Goal: Information Seeking & Learning: Learn about a topic

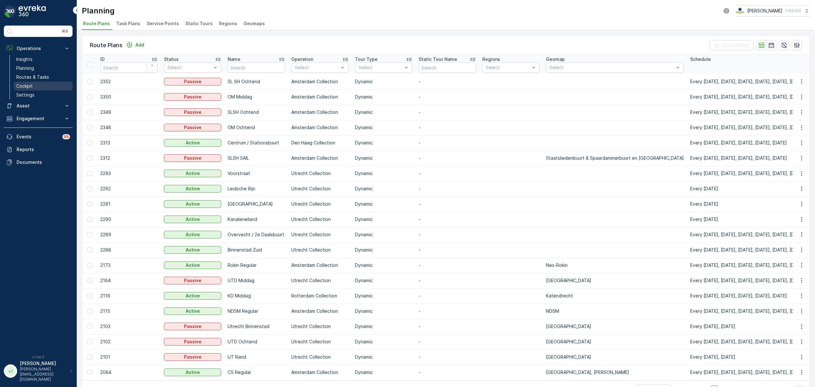
click at [28, 87] on p "Cockpit" at bounding box center [24, 86] width 17 height 6
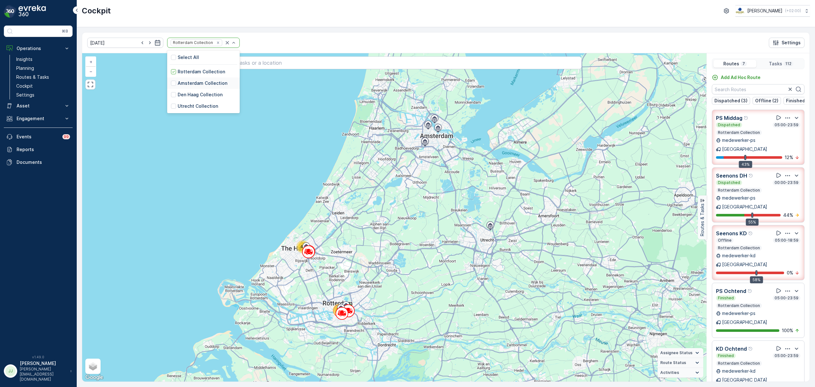
click at [184, 82] on p "Amsterdam Collection" at bounding box center [203, 83] width 50 height 6
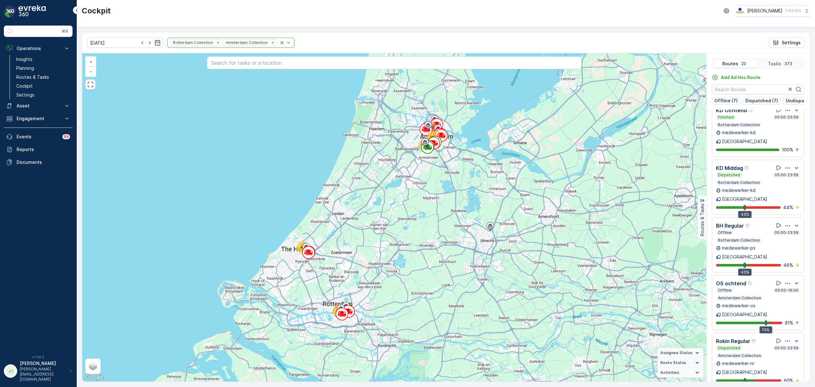
scroll to position [799, 0]
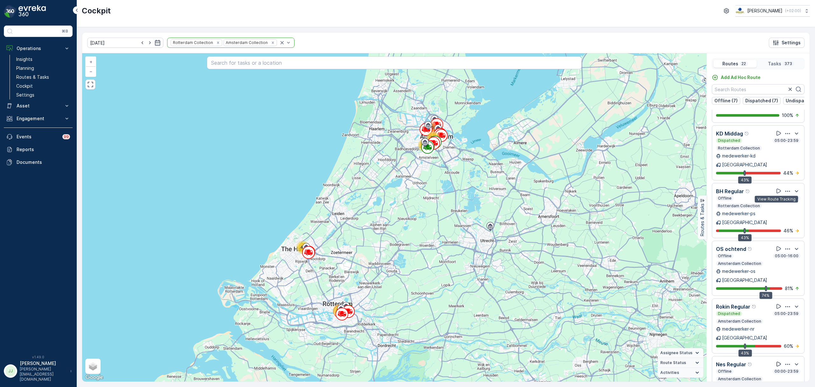
click at [778, 361] on icon at bounding box center [779, 364] width 6 height 6
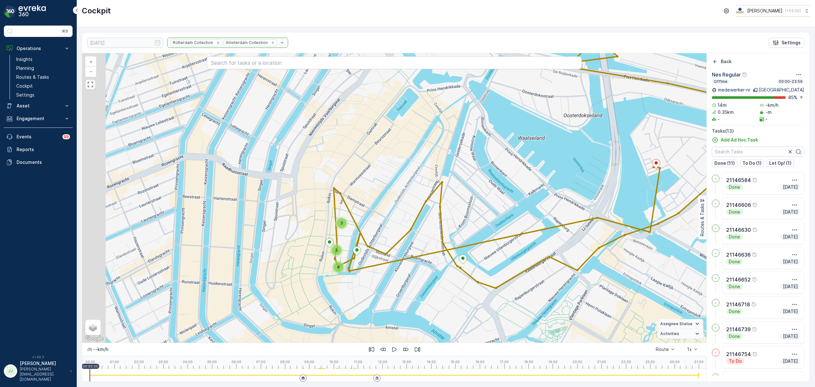
drag, startPoint x: 572, startPoint y: 194, endPoint x: 582, endPoint y: 192, distance: 10.3
click at [582, 192] on div "2 3 4 + − Satellite Roadmap Terrain Hybrid Leaflet Keyboard shortcuts Map Data …" at bounding box center [394, 197] width 625 height 289
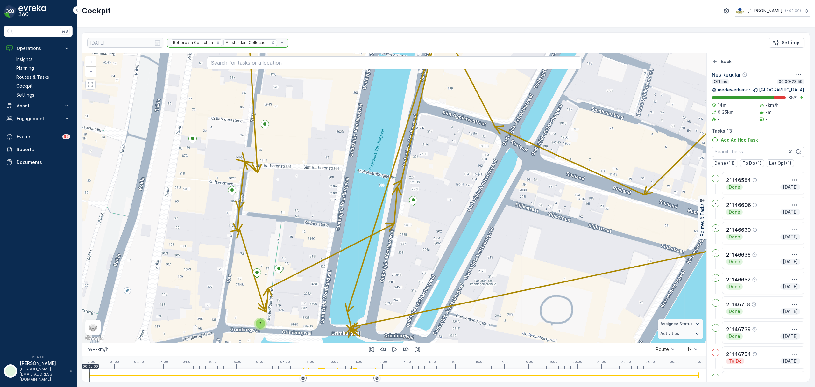
click at [265, 326] on div "2" at bounding box center [260, 323] width 13 height 13
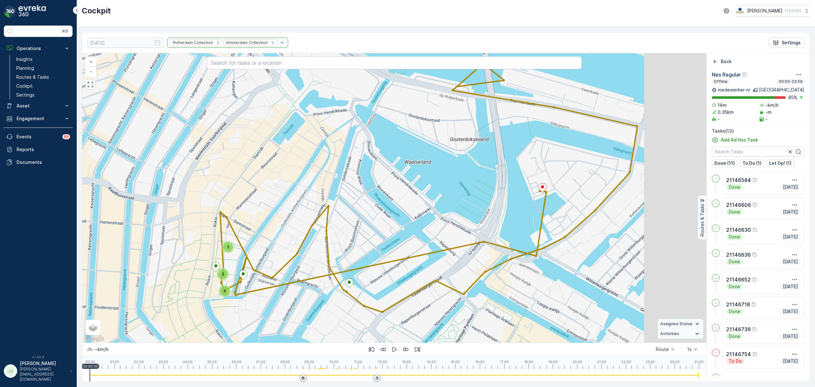
drag, startPoint x: 508, startPoint y: 215, endPoint x: 395, endPoint y: 212, distance: 112.5
click at [395, 212] on div "3 2 4 + − Satellite Roadmap Terrain Hybrid Leaflet Keyboard shortcuts Map Data …" at bounding box center [394, 197] width 625 height 289
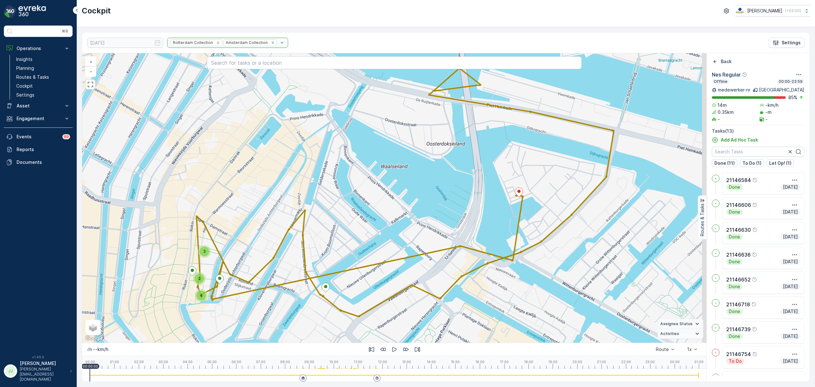
drag, startPoint x: 508, startPoint y: 216, endPoint x: 448, endPoint y: 231, distance: 62.1
click at [448, 231] on div "3 2 4 + − Satellite Roadmap Terrain Hybrid Leaflet Keyboard shortcuts Map Data …" at bounding box center [394, 197] width 625 height 289
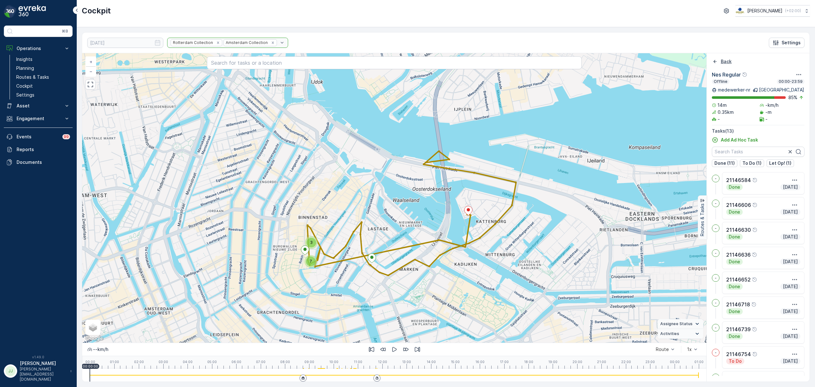
click at [719, 62] on div "Back" at bounding box center [722, 61] width 20 height 6
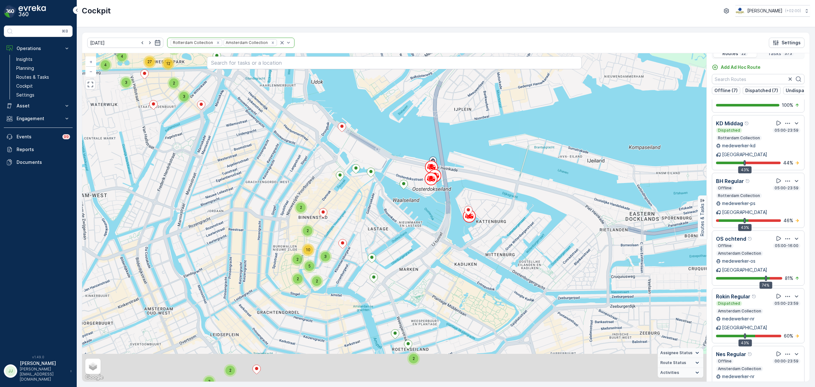
scroll to position [16, 0]
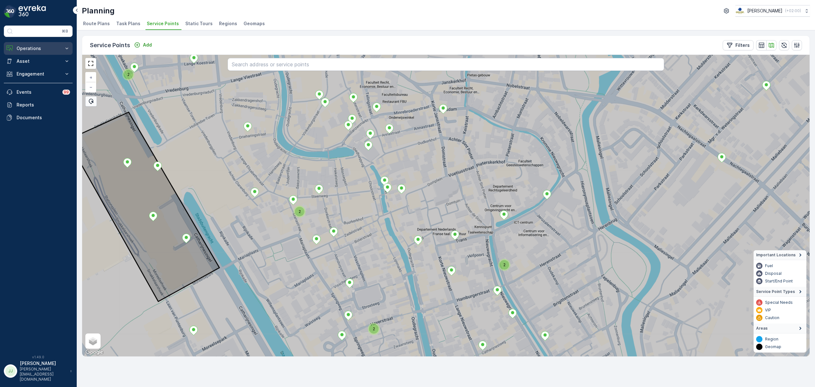
click at [41, 47] on p "Operations" at bounding box center [38, 48] width 43 height 6
click at [31, 59] on p "Insights" at bounding box center [24, 59] width 16 height 6
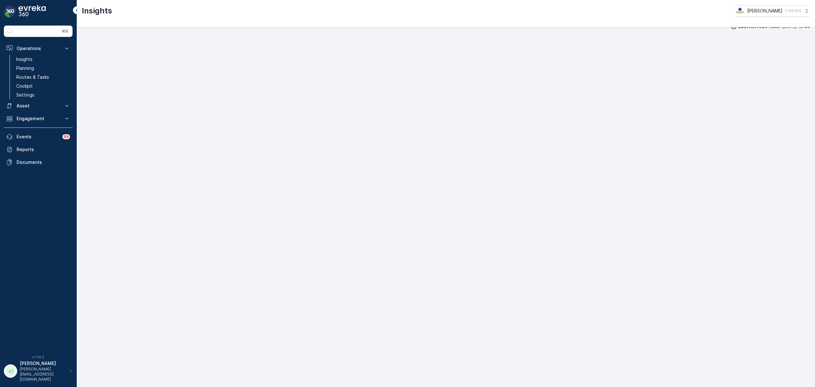
scroll to position [9, 0]
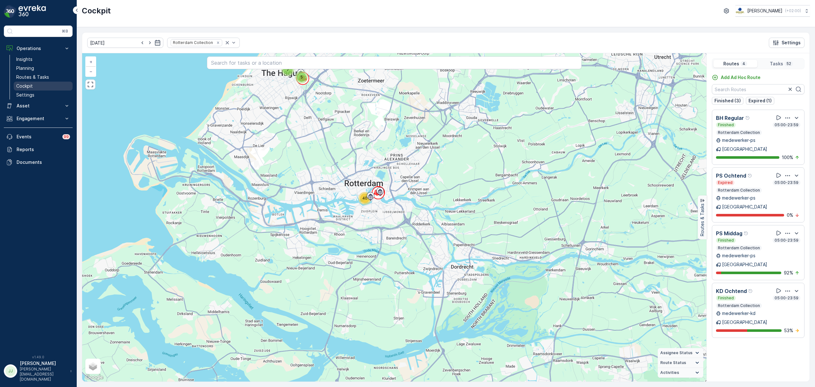
click at [33, 87] on link "Cockpit" at bounding box center [43, 86] width 59 height 9
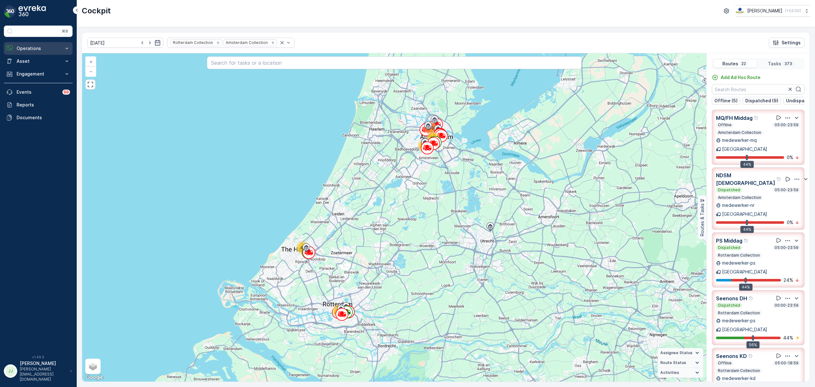
click at [59, 44] on button "Operations" at bounding box center [38, 48] width 69 height 13
click at [50, 66] on link "Planning" at bounding box center [43, 68] width 59 height 9
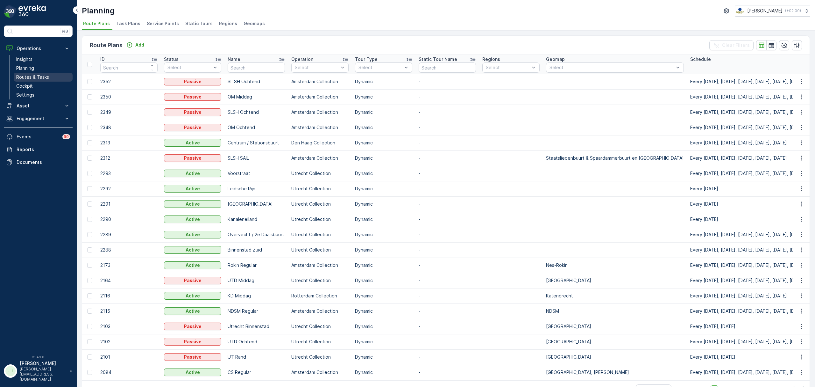
click at [45, 75] on p "Routes & Tasks" at bounding box center [32, 77] width 33 height 6
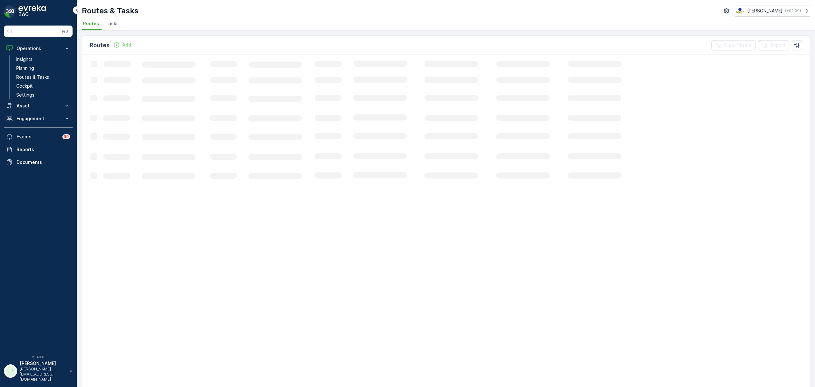
click at [114, 22] on span "Tasks" at bounding box center [111, 23] width 13 height 6
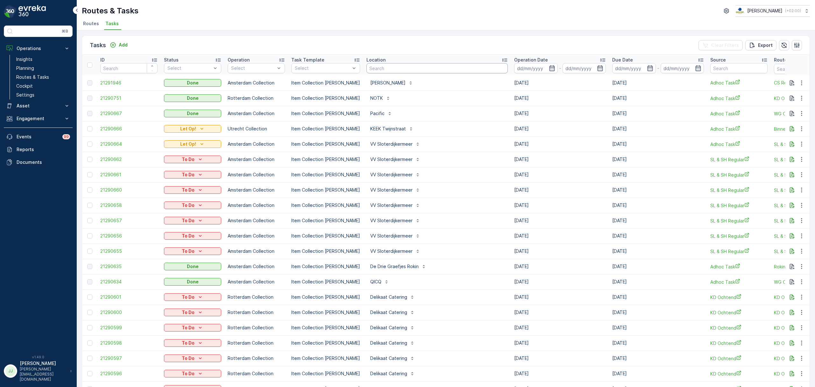
click at [373, 72] on input "text" at bounding box center [437, 68] width 141 height 10
type input "move"
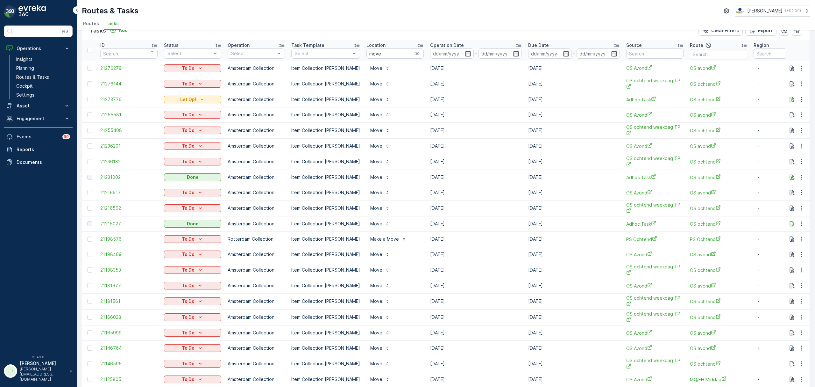
scroll to position [15, 0]
click at [465, 55] on icon "button" at bounding box center [467, 53] width 5 height 6
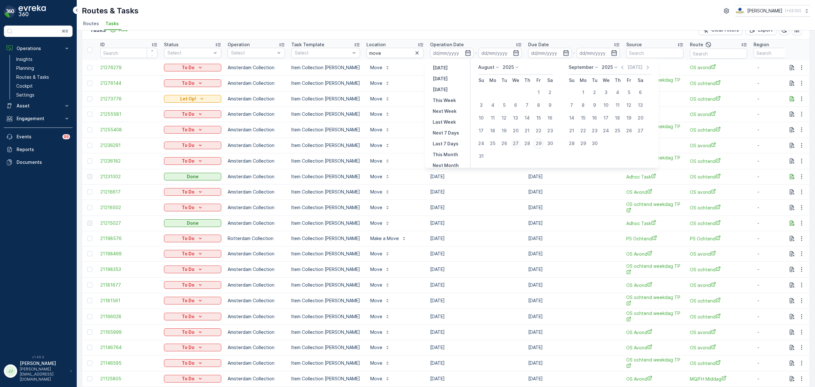
click at [515, 140] on div "27" at bounding box center [516, 143] width 10 height 10
type input "27.08.2025"
click at [538, 142] on div "29" at bounding box center [539, 143] width 10 height 10
type input "[DATE]"
click at [511, 140] on button "27" at bounding box center [515, 143] width 11 height 11
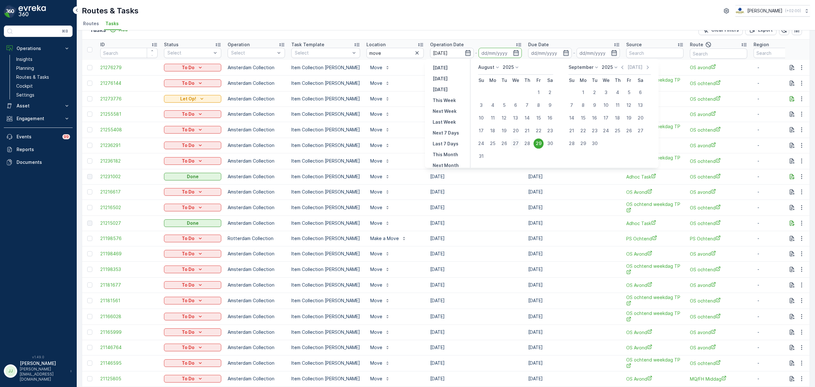
type input "27.08.2025"
click at [537, 143] on div "29" at bounding box center [539, 143] width 10 height 10
type input "[DATE]"
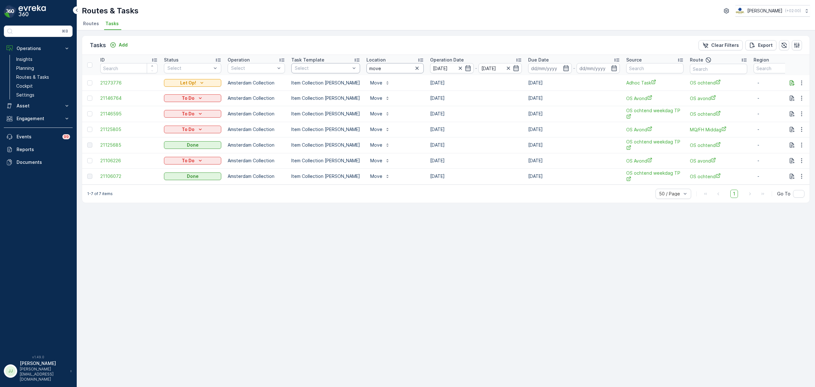
drag, startPoint x: 385, startPoint y: 64, endPoint x: 341, endPoint y: 68, distance: 43.5
click at [342, 68] on tr "ID Status Select Operation Select Task Template Select Location move Operation …" at bounding box center [573, 65] width 983 height 20
type input "pon"
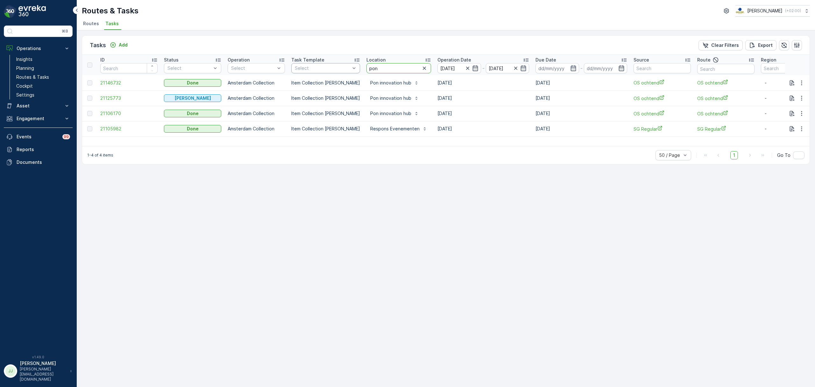
drag, startPoint x: 391, startPoint y: 66, endPoint x: 349, endPoint y: 66, distance: 41.1
click at [349, 66] on tr "ID Status Select Operation Select Task Template Select Location pon Operation D…" at bounding box center [577, 65] width 990 height 20
click at [37, 85] on link "Cockpit" at bounding box center [43, 86] width 59 height 9
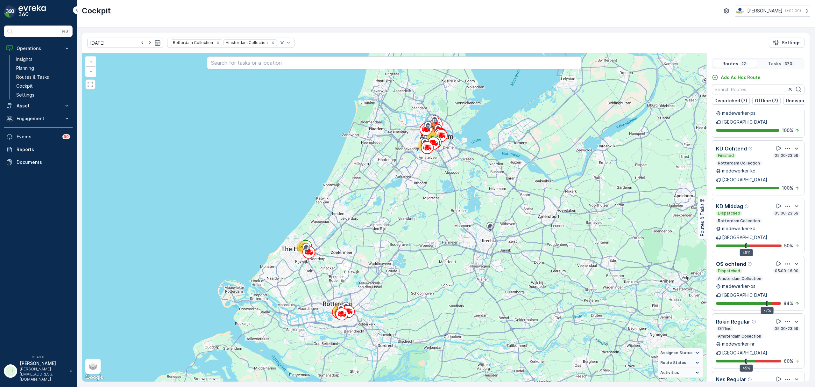
scroll to position [784, 0]
click at [778, 376] on icon at bounding box center [779, 379] width 6 height 6
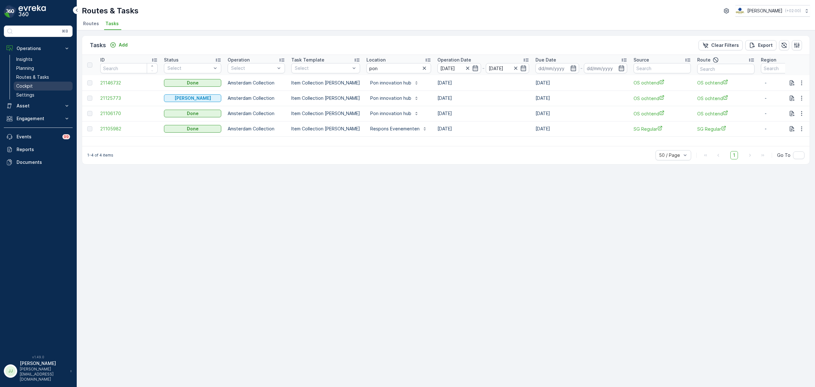
click at [33, 86] on link "Cockpit" at bounding box center [43, 86] width 59 height 9
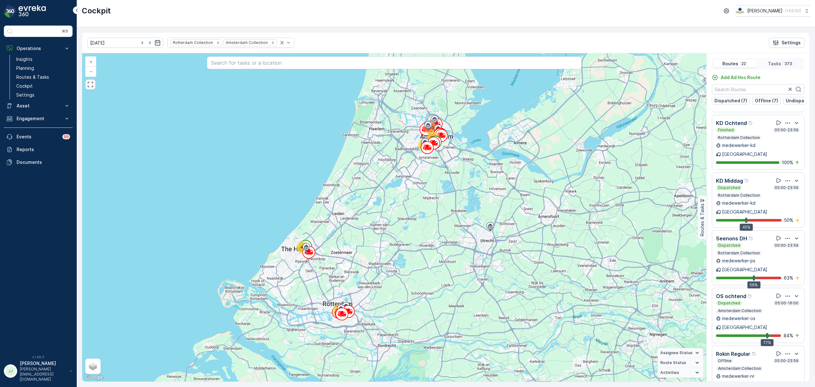
scroll to position [764, 0]
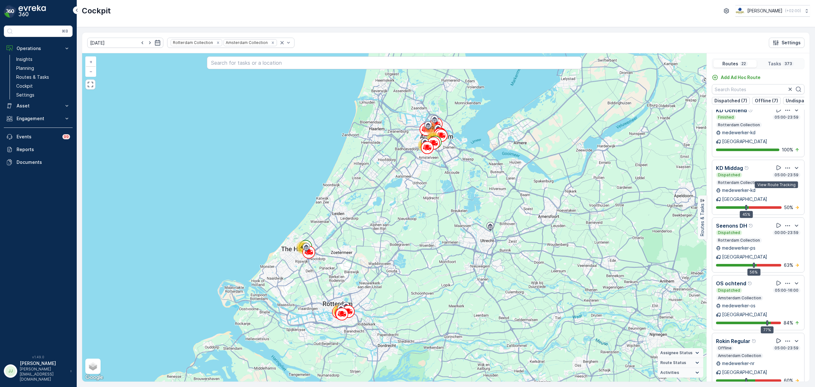
click at [776, 337] on icon at bounding box center [779, 340] width 6 height 6
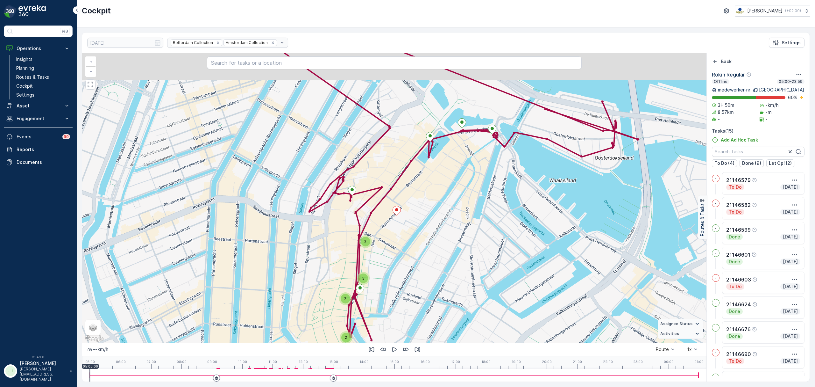
click at [392, 240] on div "2 3 2 2 + − Satellite Roadmap Terrain Hybrid Leaflet Keyboard shortcuts Map Dat…" at bounding box center [394, 197] width 625 height 289
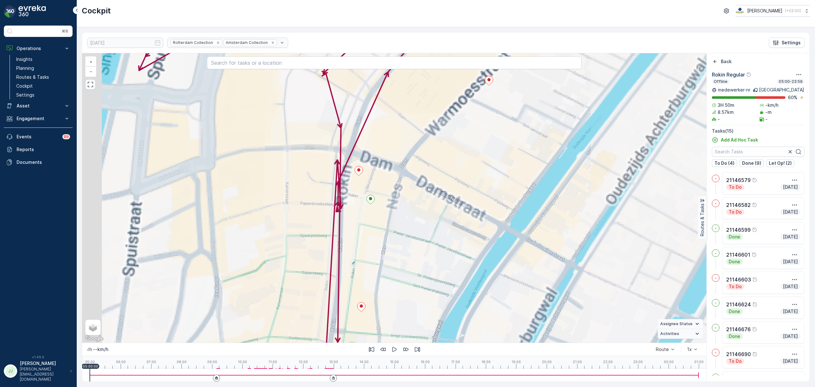
drag, startPoint x: 339, startPoint y: 223, endPoint x: 434, endPoint y: 204, distance: 97.3
click at [443, 204] on div "2 2 2 + − Satellite Roadmap Terrain Hybrid Leaflet Keyboard shortcuts Map Data …" at bounding box center [394, 197] width 625 height 289
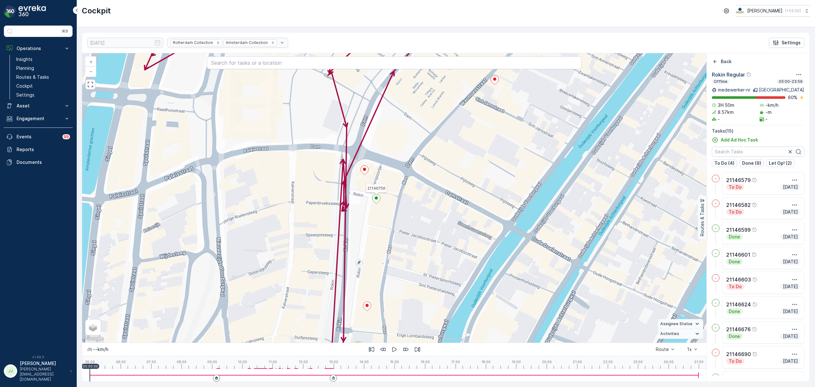
click at [377, 198] on ellipse at bounding box center [376, 197] width 3 height 3
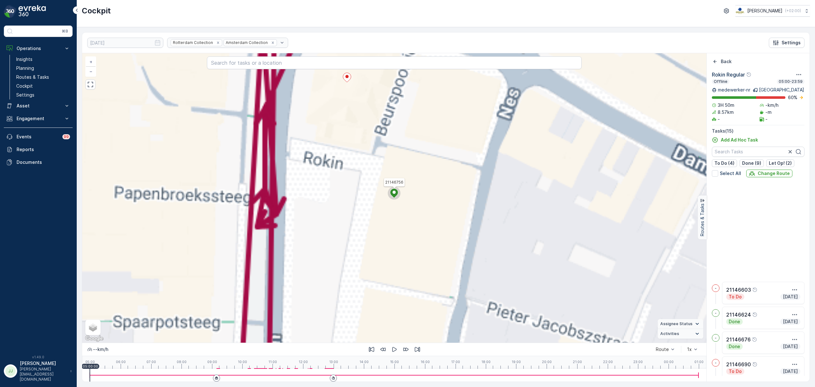
scroll to position [169, 0]
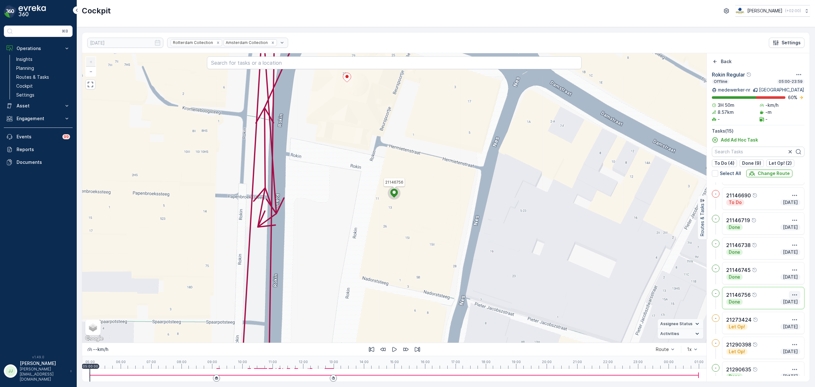
click at [794, 292] on icon "button" at bounding box center [795, 294] width 6 height 6
click at [789, 303] on span "See More Details" at bounding box center [783, 304] width 37 height 6
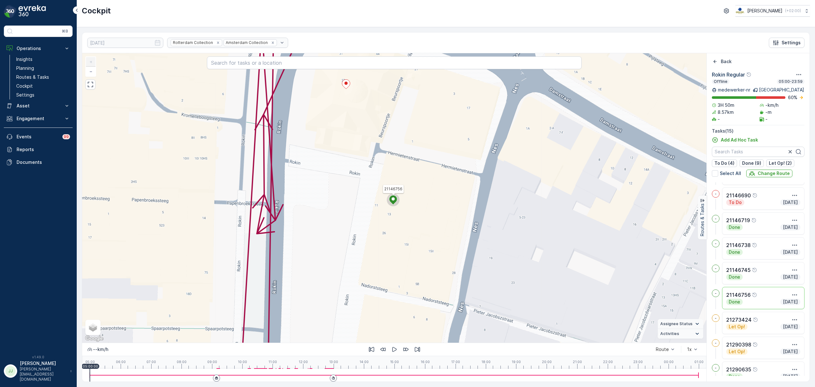
drag, startPoint x: 341, startPoint y: 154, endPoint x: 329, endPoint y: 233, distance: 79.6
click at [329, 233] on div "2 2 2 21146756 + − Satellite Roadmap Terrain Hybrid Leaflet Keyboard shortcuts …" at bounding box center [394, 197] width 625 height 289
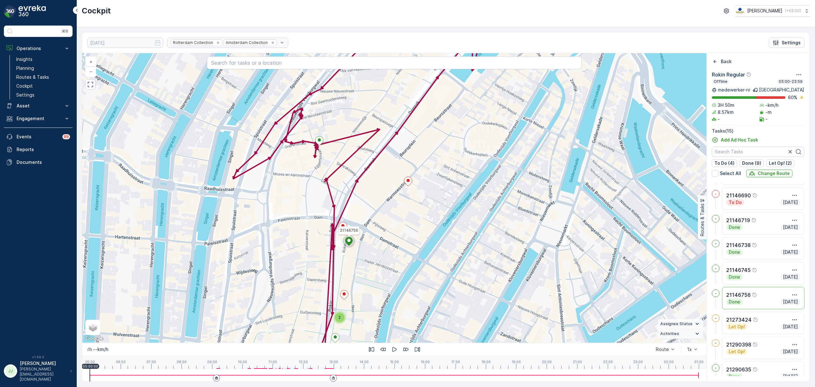
drag, startPoint x: 355, startPoint y: 238, endPoint x: 383, endPoint y: 248, distance: 30.1
click at [383, 248] on div "2 2 2 21146756 + − Satellite Roadmap Terrain Hybrid Leaflet Keyboard shortcuts …" at bounding box center [394, 197] width 625 height 289
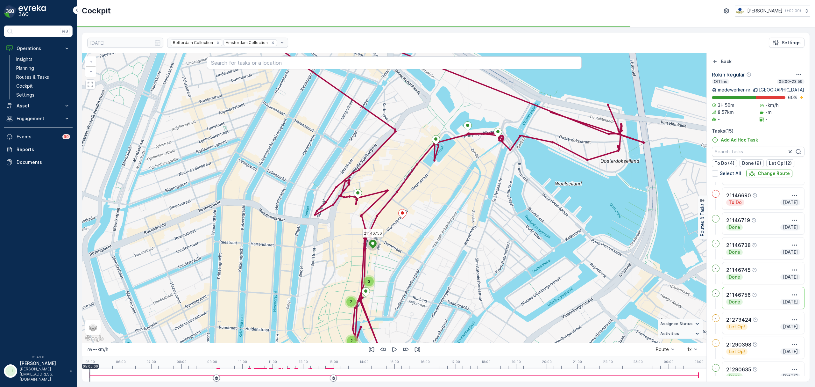
drag, startPoint x: 544, startPoint y: 210, endPoint x: 446, endPoint y: 294, distance: 129.2
click at [482, 299] on div "3 2 2 21146756 + − Satellite Roadmap Terrain Hybrid Leaflet Keyboard shortcuts …" at bounding box center [394, 197] width 625 height 289
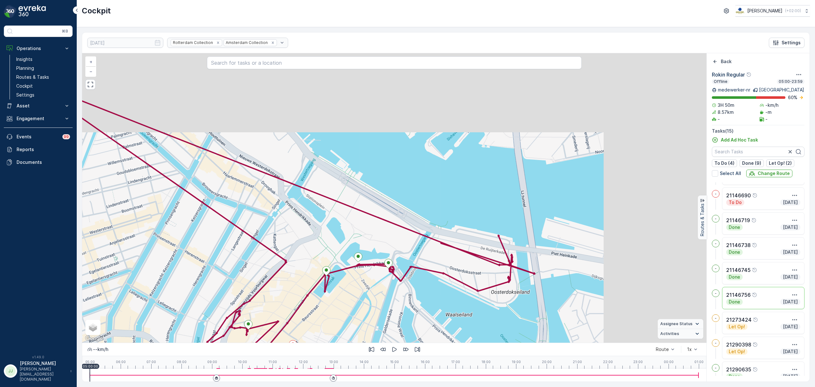
drag, startPoint x: 446, startPoint y: 294, endPoint x: 435, endPoint y: 302, distance: 13.7
click at [435, 302] on div "3 2 2 21146756 + − Satellite Roadmap Terrain Hybrid Leaflet Keyboard shortcuts …" at bounding box center [394, 197] width 625 height 289
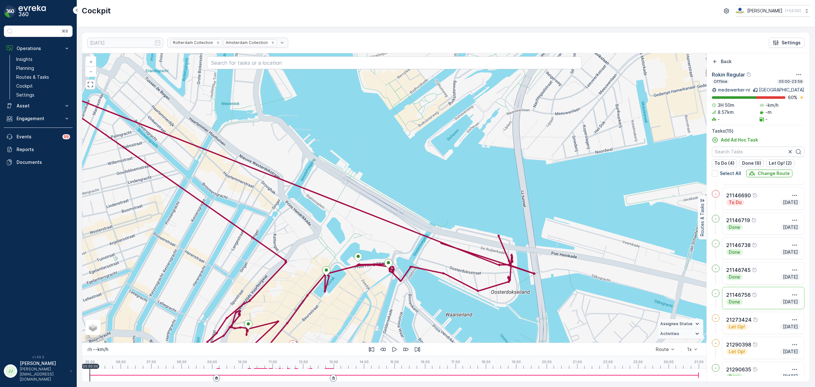
drag, startPoint x: 474, startPoint y: 262, endPoint x: 437, endPoint y: 251, distance: 38.2
click at [438, 251] on div "3 2 2 21146756 + − Satellite Roadmap Terrain Hybrid Leaflet Keyboard shortcuts …" at bounding box center [394, 197] width 625 height 289
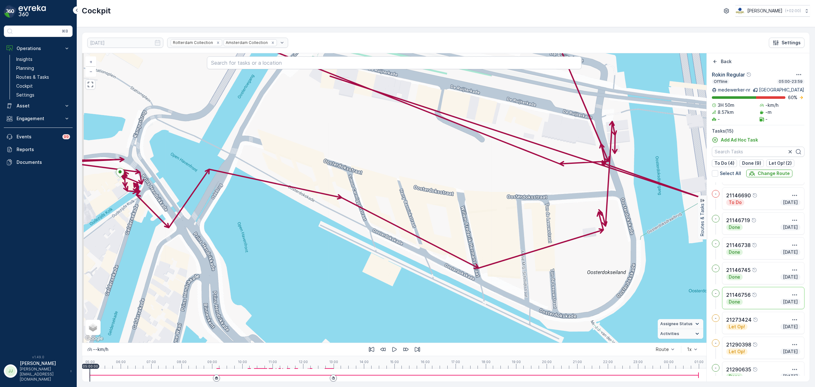
drag, startPoint x: 394, startPoint y: 282, endPoint x: 413, endPoint y: 264, distance: 26.1
click at [413, 264] on div "2 2 2 21146756 + − Satellite Roadmap Terrain Hybrid Leaflet Keyboard shortcuts …" at bounding box center [394, 197] width 625 height 289
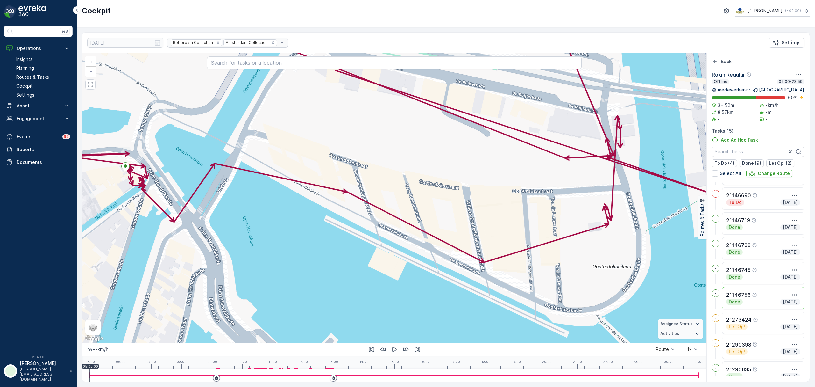
drag, startPoint x: 403, startPoint y: 284, endPoint x: 425, endPoint y: 295, distance: 23.9
click at [425, 295] on div "2 2 2 21146756 + − Satellite Roadmap Terrain Hybrid Leaflet Keyboard shortcuts …" at bounding box center [394, 197] width 625 height 289
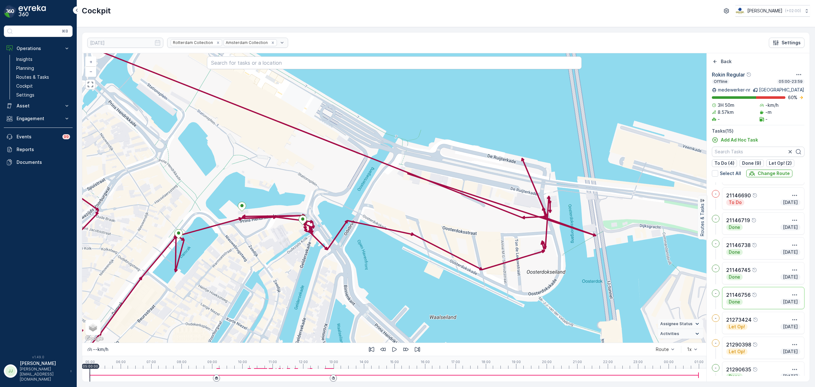
drag, startPoint x: 416, startPoint y: 289, endPoint x: 433, endPoint y: 277, distance: 20.7
click at [433, 277] on div "2 2 2 21146756 + − Satellite Roadmap Terrain Hybrid Leaflet Keyboard shortcuts …" at bounding box center [394, 197] width 625 height 289
drag, startPoint x: 418, startPoint y: 297, endPoint x: 431, endPoint y: 261, distance: 38.3
click at [431, 261] on div "2 2 2 21146756 + − Satellite Roadmap Terrain Hybrid Leaflet Keyboard shortcuts …" at bounding box center [394, 197] width 625 height 289
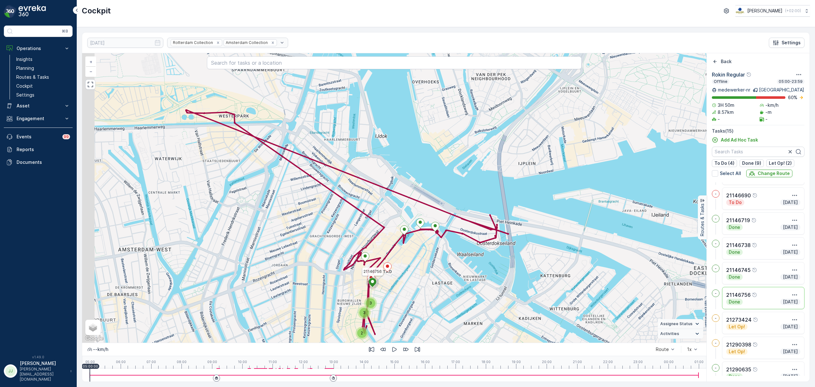
drag, startPoint x: 310, startPoint y: 227, endPoint x: 387, endPoint y: 204, distance: 80.7
click at [387, 204] on div "2 3 3 21146756 + − Satellite Roadmap Terrain Hybrid Leaflet Keyboard shortcuts …" at bounding box center [394, 197] width 625 height 289
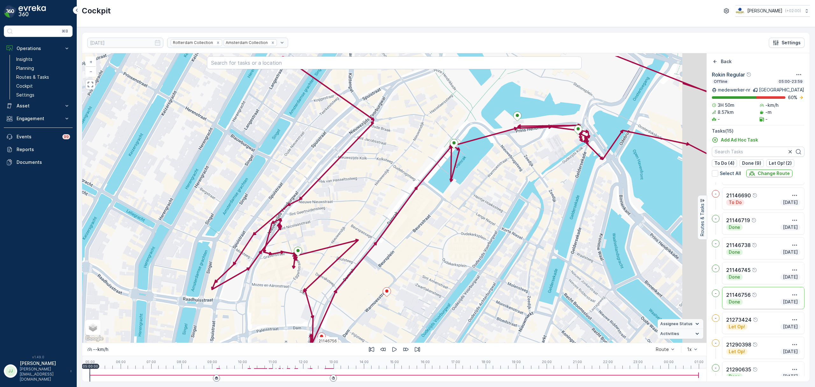
drag, startPoint x: 449, startPoint y: 227, endPoint x: 400, endPoint y: 260, distance: 58.7
click at [400, 260] on div "2 2 2 21146756 + − Satellite Roadmap Terrain Hybrid Leaflet Keyboard shortcuts …" at bounding box center [394, 197] width 625 height 289
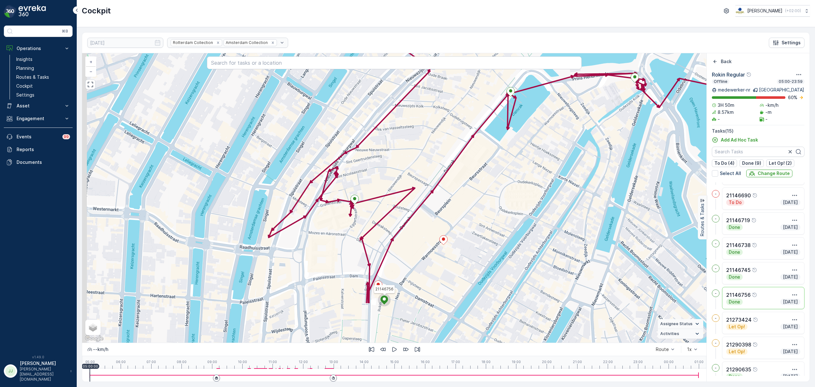
drag, startPoint x: 400, startPoint y: 260, endPoint x: 480, endPoint y: 193, distance: 104.2
click at [480, 193] on div "2 2 2 21146756 + − Satellite Roadmap Terrain Hybrid Leaflet Keyboard shortcuts …" at bounding box center [394, 197] width 625 height 289
drag, startPoint x: 369, startPoint y: 194, endPoint x: 436, endPoint y: 140, distance: 85.7
click at [436, 140] on div "2 2 2 21146756 + − Satellite Roadmap Terrain Hybrid Leaflet Keyboard shortcuts …" at bounding box center [394, 197] width 625 height 289
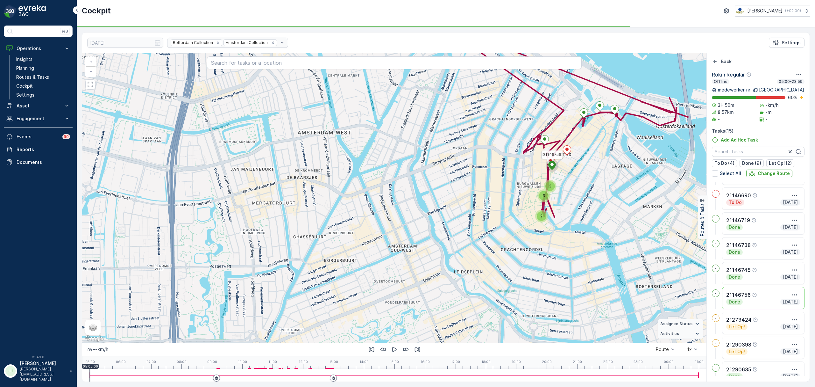
drag, startPoint x: 576, startPoint y: 172, endPoint x: 547, endPoint y: 179, distance: 29.5
click at [547, 179] on div "3 3 2 21146756 + − Satellite Roadmap Terrain Hybrid Leaflet Keyboard shortcuts …" at bounding box center [394, 197] width 625 height 289
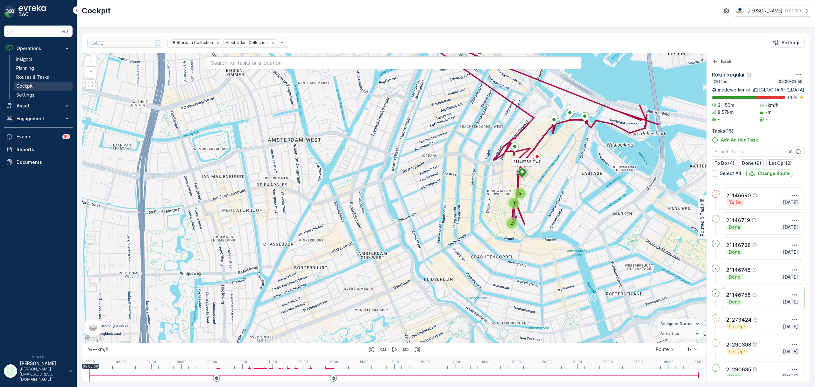
click at [27, 87] on p "Cockpit" at bounding box center [24, 86] width 17 height 6
click at [32, 87] on link "Cockpit" at bounding box center [43, 86] width 59 height 9
click at [27, 70] on p "Planning" at bounding box center [25, 68] width 18 height 6
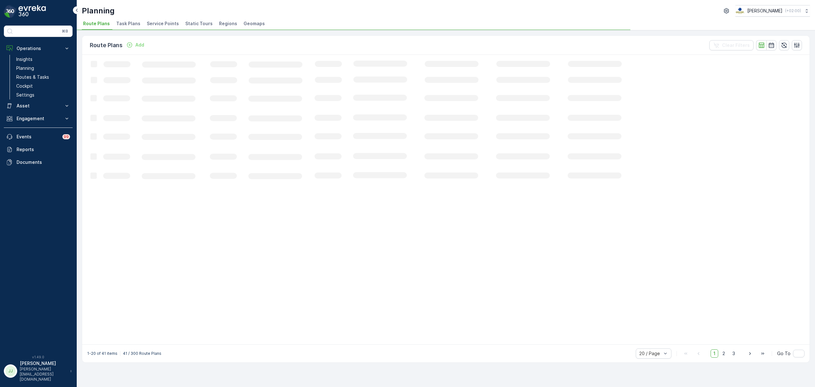
click at [154, 24] on span "Service Points" at bounding box center [163, 23] width 32 height 6
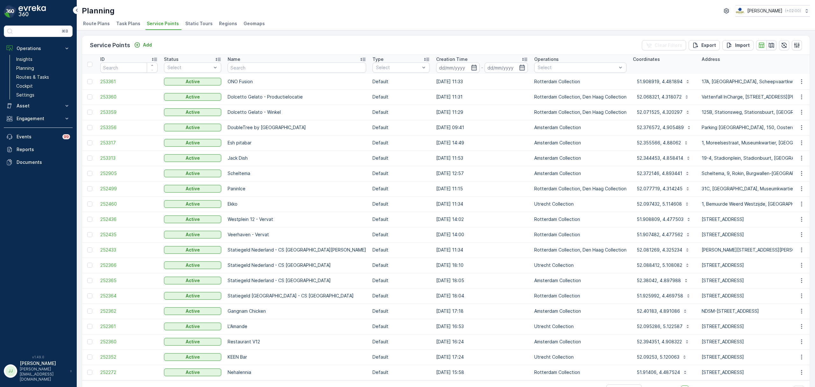
click at [771, 44] on icon "button" at bounding box center [771, 45] width 5 height 5
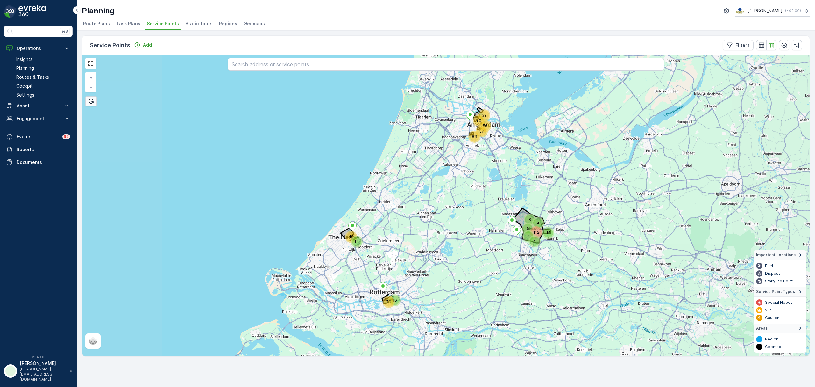
drag, startPoint x: 533, startPoint y: 226, endPoint x: 463, endPoint y: 212, distance: 70.9
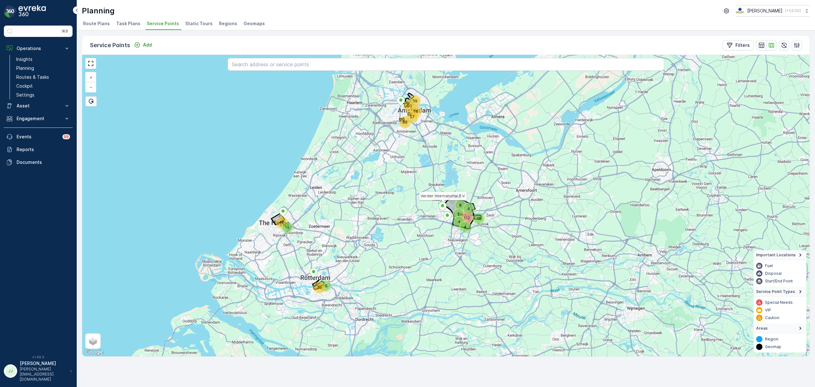
drag, startPoint x: 415, startPoint y: 110, endPoint x: 431, endPoint y: 191, distance: 82.5
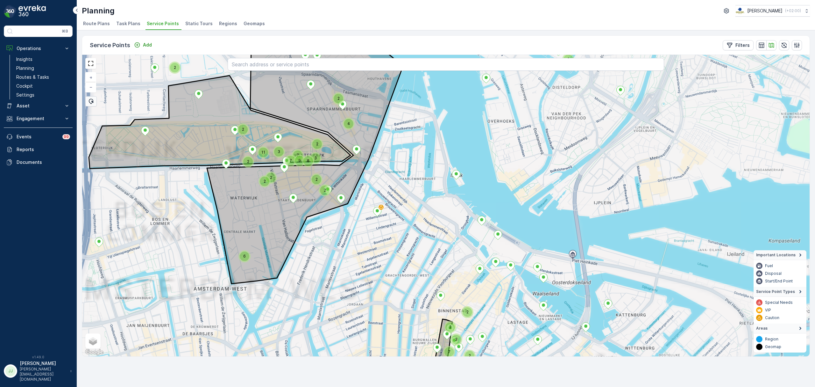
drag, startPoint x: 406, startPoint y: 229, endPoint x: 436, endPoint y: 264, distance: 46.0
click at [436, 264] on div "6 2 2 7 3 2 2 2 2 2 2 11 3 8 7 7 2 2 3 9 2 2 4 2 + − Satellite Roadmap Terrain …" at bounding box center [446, 205] width 728 height 301
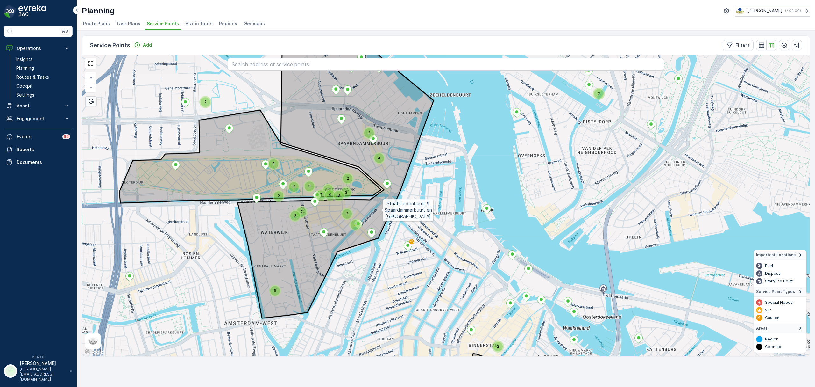
drag, startPoint x: 381, startPoint y: 211, endPoint x: 428, endPoint y: 244, distance: 57.8
click at [428, 244] on icon at bounding box center [336, 176] width 196 height 283
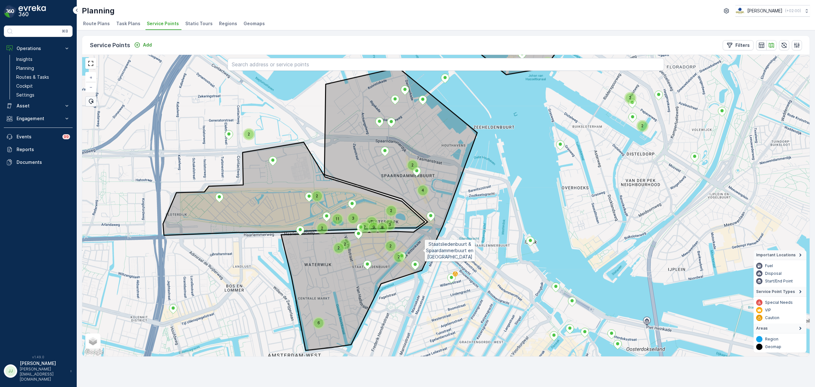
drag, startPoint x: 426, startPoint y: 253, endPoint x: 344, endPoint y: 152, distance: 129.8
click at [334, 149] on icon at bounding box center [379, 209] width 196 height 283
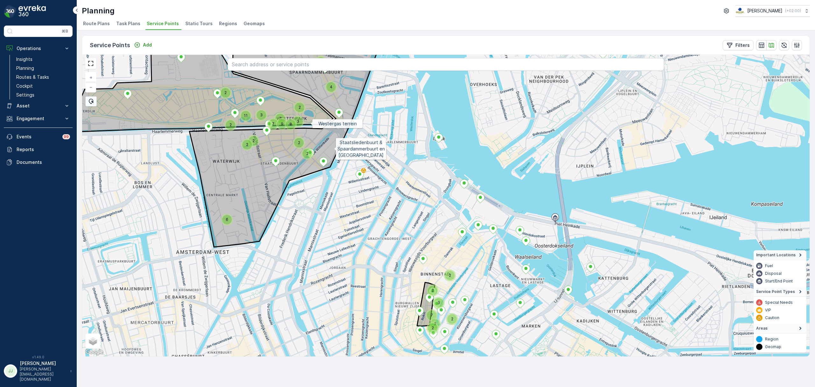
drag, startPoint x: 408, startPoint y: 188, endPoint x: 409, endPoint y: 180, distance: 8.1
click at [401, 173] on div "6 2 2 2 2 11 3 8 7 7 2 2 3 9 2 2 4 2 3 2 7 3 2 2 Westergas terrein Staatslieden…" at bounding box center [446, 205] width 728 height 301
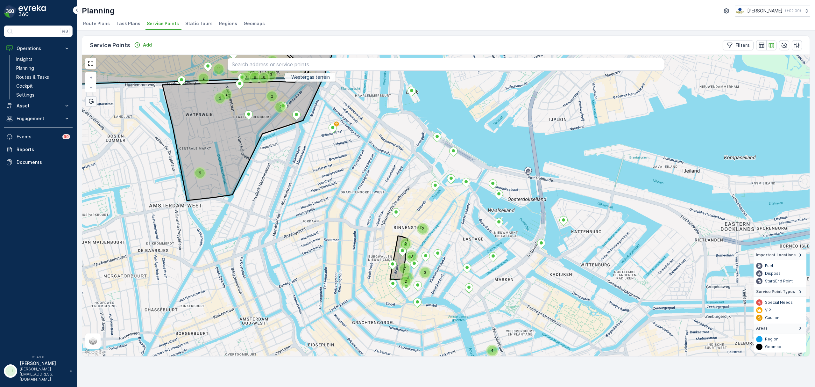
click at [422, 229] on div "2" at bounding box center [423, 229] width 10 height 10
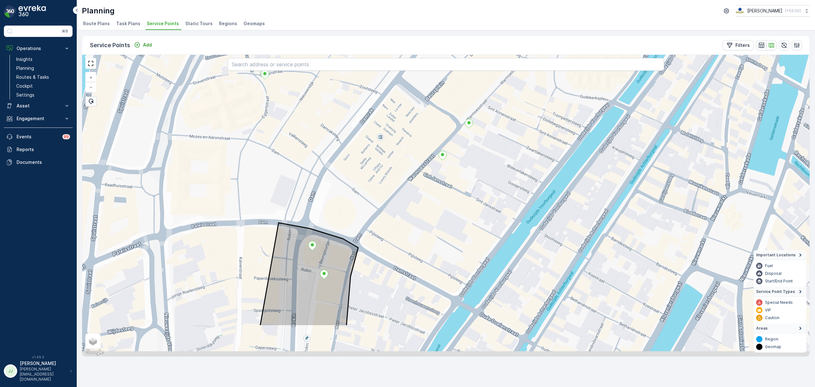
drag, startPoint x: 388, startPoint y: 235, endPoint x: 407, endPoint y: 177, distance: 61.0
click at [407, 177] on div "+ − Satellite Roadmap Terrain Hybrid Leaflet Keyboard shortcuts Map Data Map da…" at bounding box center [446, 205] width 728 height 301
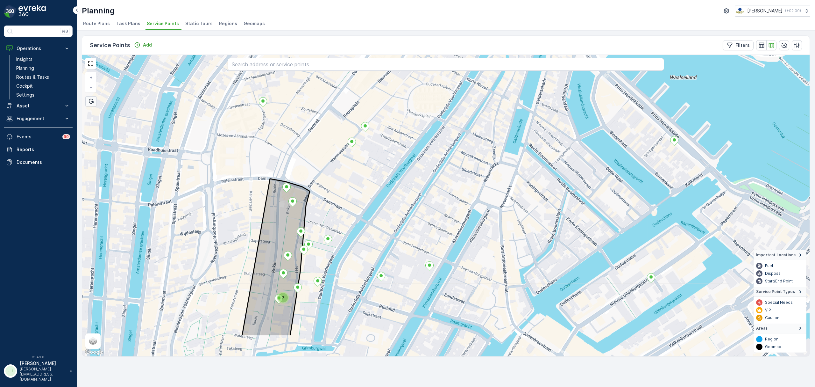
click at [407, 203] on div "2 + − Satellite Roadmap Terrain Hybrid Leaflet Keyboard shortcuts Map Data Map …" at bounding box center [446, 205] width 728 height 301
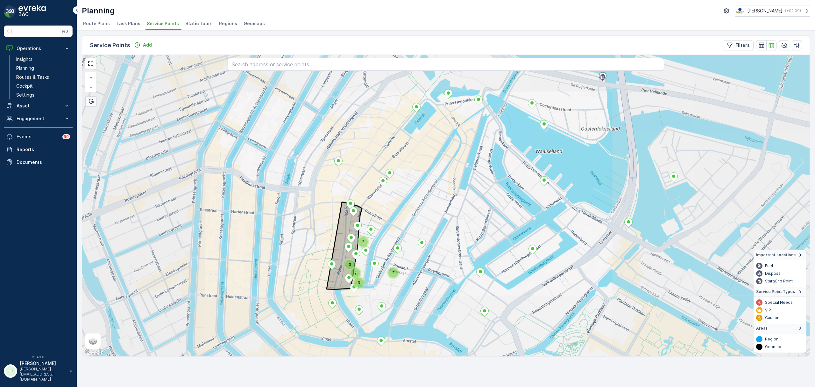
drag, startPoint x: 457, startPoint y: 163, endPoint x: 433, endPoint y: 244, distance: 83.8
click at [433, 244] on div "2 3 2 3 2 + − Satellite Roadmap Terrain Hybrid Leaflet Keyboard shortcuts Map D…" at bounding box center [446, 205] width 728 height 301
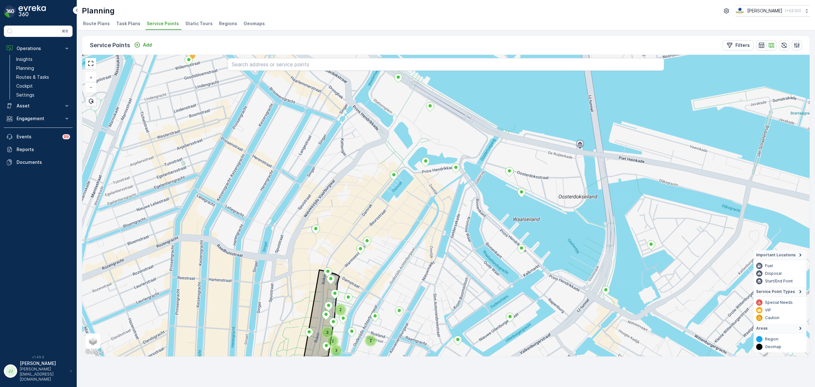
drag, startPoint x: 462, startPoint y: 323, endPoint x: 472, endPoint y: 252, distance: 71.1
click at [469, 250] on div "2 3 2 3 2 + − Satellite Roadmap Terrain Hybrid Leaflet Keyboard shortcuts Map D…" at bounding box center [446, 205] width 728 height 301
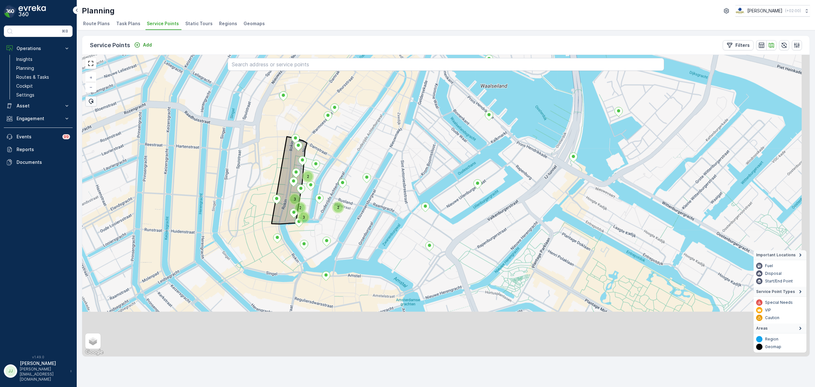
drag, startPoint x: 517, startPoint y: 277, endPoint x: 477, endPoint y: 216, distance: 73.2
click at [477, 216] on div "2 3 2 3 2 + − Satellite Roadmap Terrain Hybrid Leaflet Keyboard shortcuts Map D…" at bounding box center [446, 205] width 728 height 301
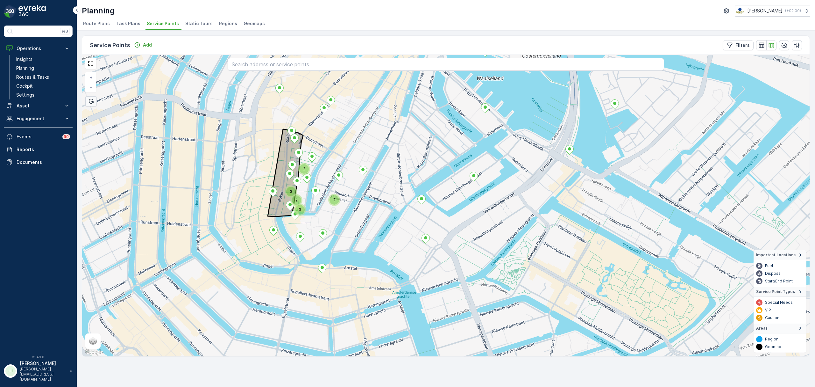
drag, startPoint x: 386, startPoint y: 290, endPoint x: 385, endPoint y: 297, distance: 7.4
click at [385, 297] on div "2 3 2 3 2 + − Satellite Roadmap Terrain Hybrid Leaflet Keyboard shortcuts Map D…" at bounding box center [446, 205] width 728 height 301
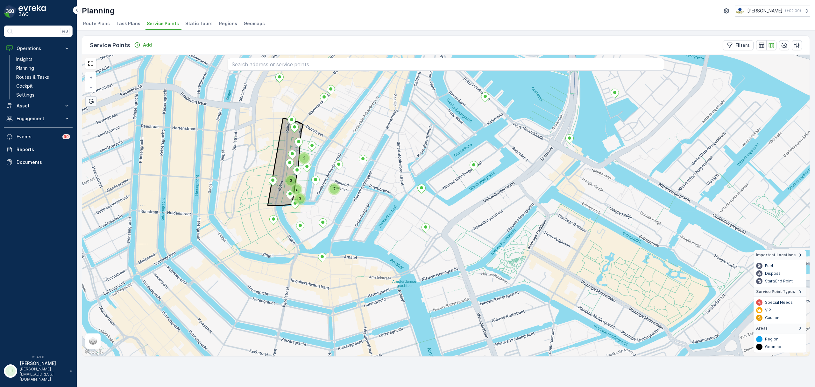
drag, startPoint x: 326, startPoint y: 185, endPoint x: 323, endPoint y: 156, distance: 29.1
click at [323, 156] on div "2 3 2 3 2 + − Satellite Roadmap Terrain Hybrid Leaflet Keyboard shortcuts Map D…" at bounding box center [446, 205] width 728 height 301
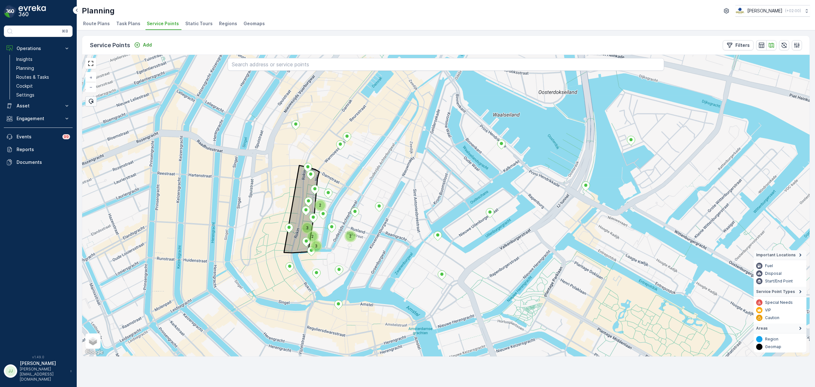
drag, startPoint x: 412, startPoint y: 198, endPoint x: 428, endPoint y: 248, distance: 52.4
click at [428, 248] on div "2 3 2 3 2 4 + − Satellite Roadmap Terrain Hybrid Leaflet Keyboard shortcuts Map…" at bounding box center [446, 205] width 728 height 301
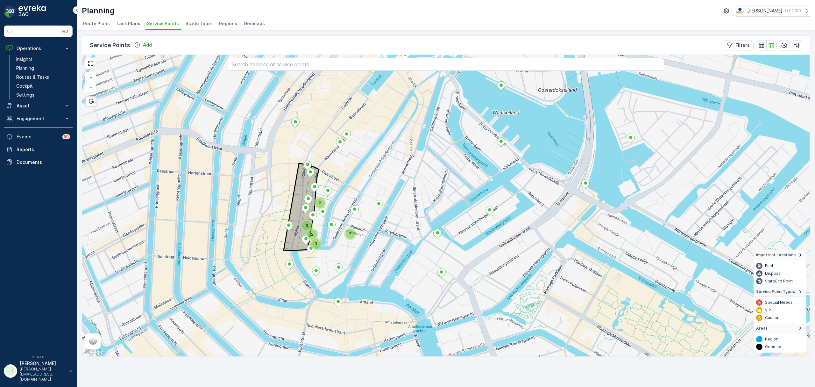
click at [123, 21] on span "Task Plans" at bounding box center [128, 23] width 24 height 6
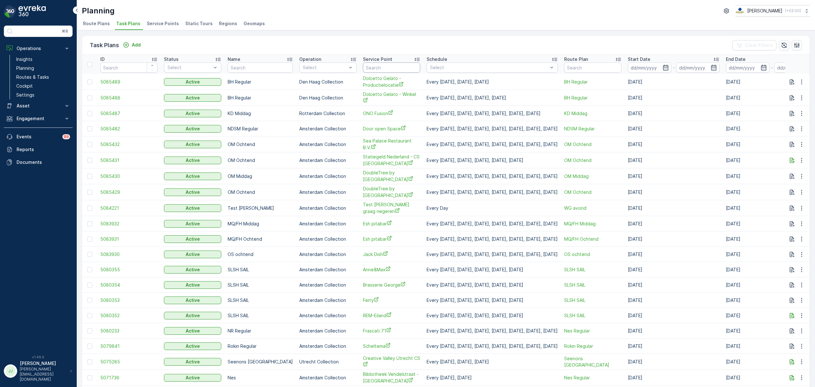
click at [398, 68] on input "text" at bounding box center [391, 67] width 57 height 10
type input "nieuwe uil"
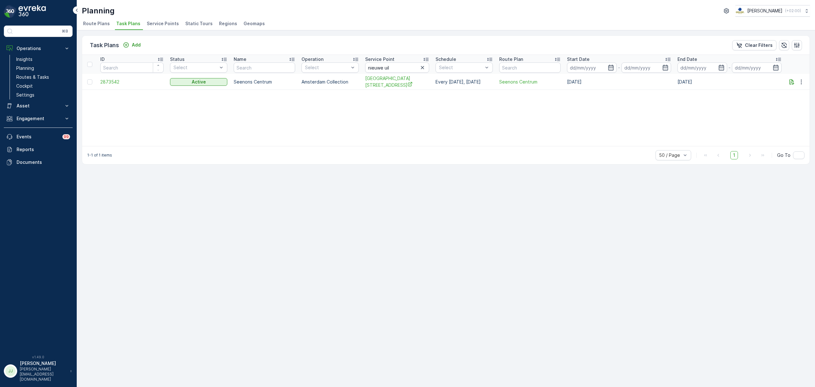
drag, startPoint x: 447, startPoint y: 82, endPoint x: 493, endPoint y: 83, distance: 46.2
click at [493, 83] on td "Every Monday, Wednesday" at bounding box center [465, 82] width 64 height 16
click at [157, 22] on span "Service Points" at bounding box center [163, 23] width 32 height 6
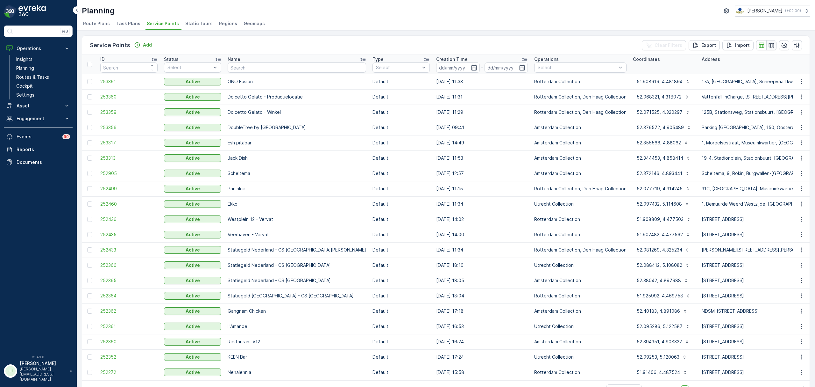
click at [773, 45] on icon "button" at bounding box center [772, 45] width 6 height 6
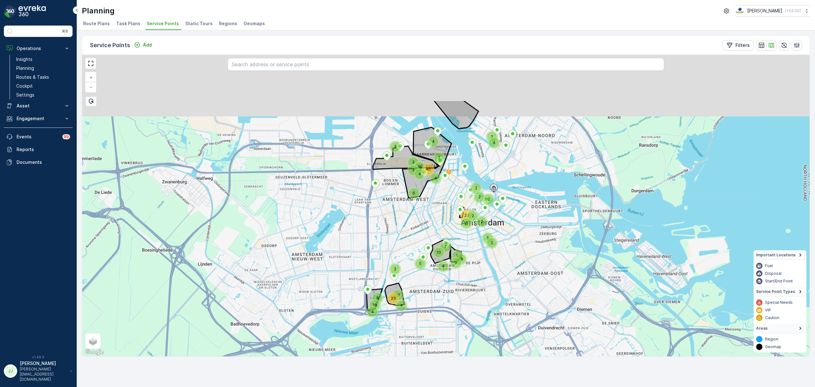
drag, startPoint x: 465, startPoint y: 132, endPoint x: 457, endPoint y: 208, distance: 76.9
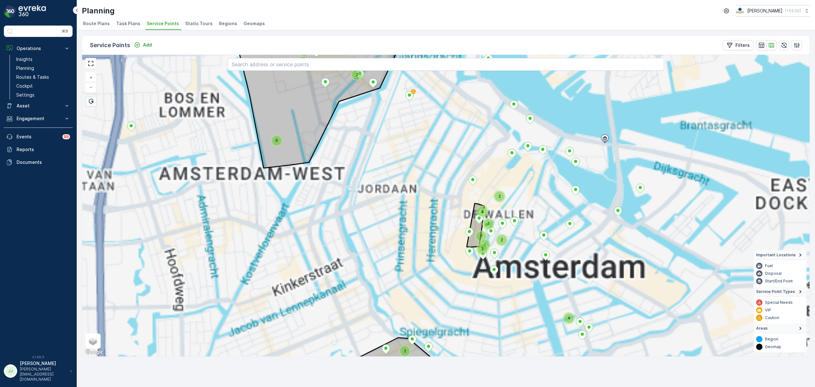
drag, startPoint x: 558, startPoint y: 231, endPoint x: 529, endPoint y: 250, distance: 35.2
click at [529, 250] on div "6 2 2 4 2 2 2 3 7 3 2 2 2 2 + − Satellite Roadmap Terrain Hybrid Leaflet Keyboa…" at bounding box center [446, 205] width 728 height 301
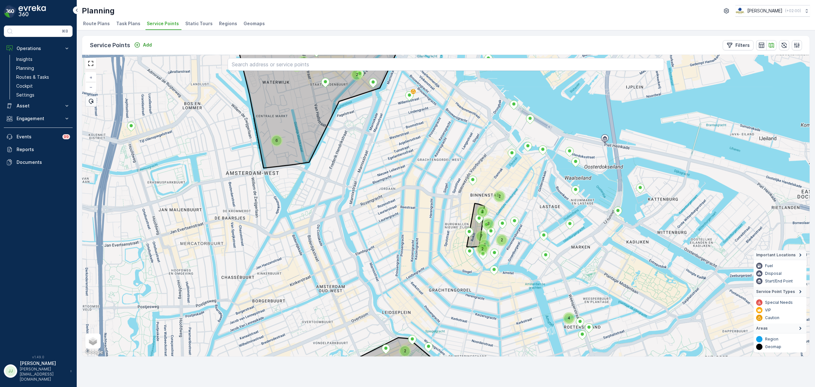
drag, startPoint x: 532, startPoint y: 190, endPoint x: 458, endPoint y: 184, distance: 74.5
click at [458, 184] on div "6 2 2 4 2 2 2 3 7 3 2 2 2 2 + − Satellite Roadmap Terrain Hybrid Leaflet Keyboa…" at bounding box center [446, 205] width 728 height 301
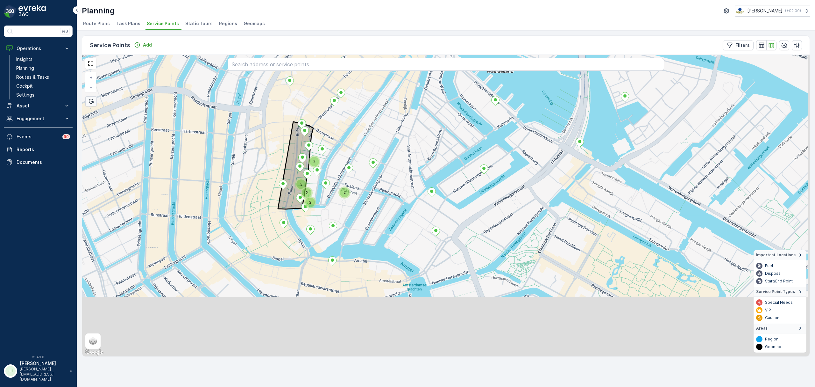
drag, startPoint x: 478, startPoint y: 217, endPoint x: 444, endPoint y: 144, distance: 80.5
click at [444, 144] on div "3 2 3 2 2 + − Satellite Roadmap Terrain Hybrid Leaflet Keyboard shortcuts Map D…" at bounding box center [446, 205] width 728 height 301
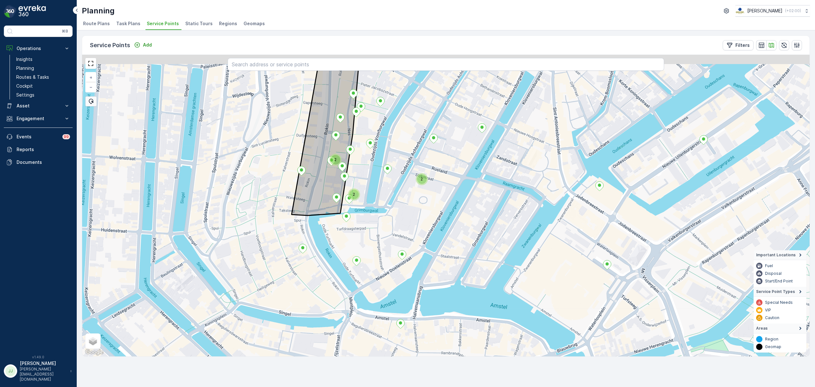
drag, startPoint x: 190, startPoint y: 223, endPoint x: 219, endPoint y: 245, distance: 36.4
click at [219, 245] on div "2 2 2 + − Satellite Roadmap Terrain Hybrid Leaflet Keyboard shortcuts Map Data …" at bounding box center [446, 205] width 728 height 301
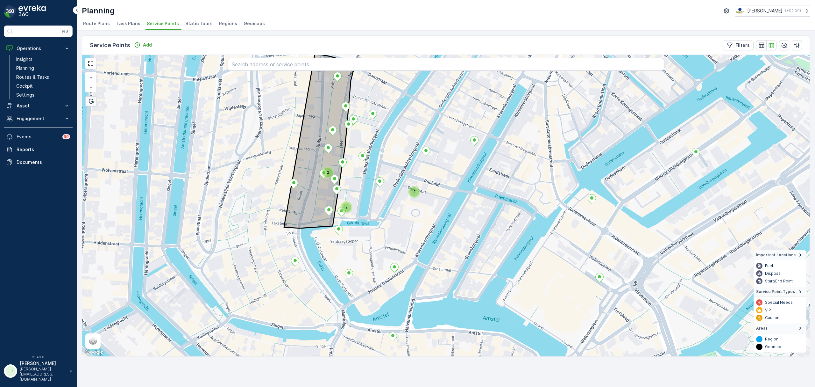
drag, startPoint x: 287, startPoint y: 255, endPoint x: 226, endPoint y: 292, distance: 71.6
click at [226, 292] on div "2 2 2 + − Satellite Roadmap Terrain Hybrid Leaflet Keyboard shortcuts Map Data …" at bounding box center [446, 205] width 728 height 301
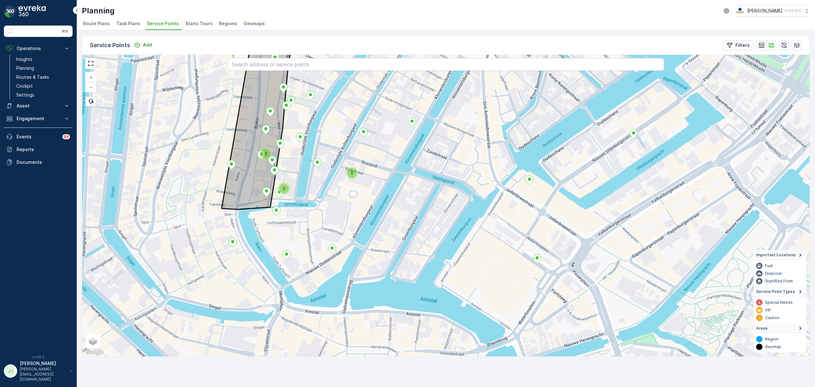
drag, startPoint x: 226, startPoint y: 292, endPoint x: 212, endPoint y: 242, distance: 51.9
click at [212, 242] on div "2 2 2 + − Satellite Roadmap Terrain Hybrid Leaflet Keyboard shortcuts Map Data …" at bounding box center [446, 205] width 728 height 301
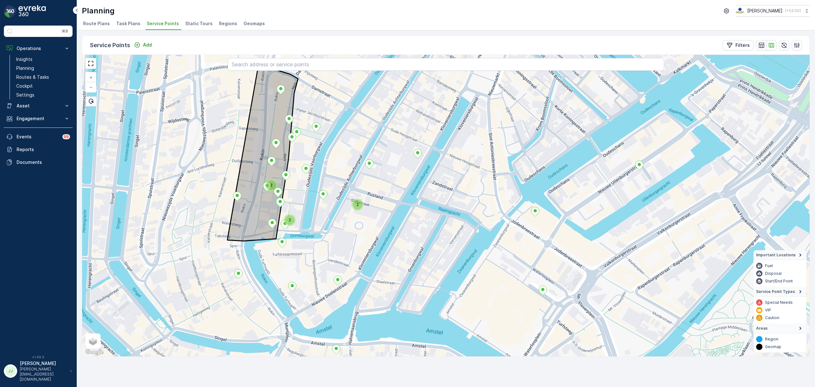
drag, startPoint x: 212, startPoint y: 229, endPoint x: 217, endPoint y: 328, distance: 98.9
click at [217, 328] on div "2 2 2 + − Satellite Roadmap Terrain Hybrid Leaflet Keyboard shortcuts Map Data …" at bounding box center [446, 205] width 728 height 301
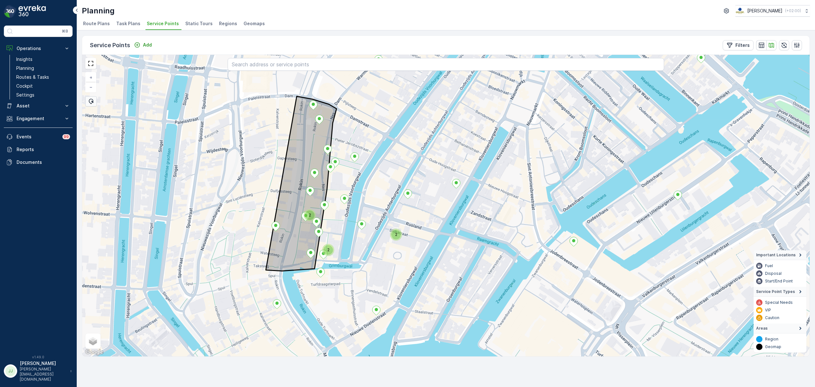
drag, startPoint x: 318, startPoint y: 300, endPoint x: 357, endPoint y: 264, distance: 53.4
click at [357, 264] on div "2 2 2 + − Satellite Roadmap Terrain Hybrid Leaflet Keyboard shortcuts Map Data …" at bounding box center [446, 205] width 728 height 301
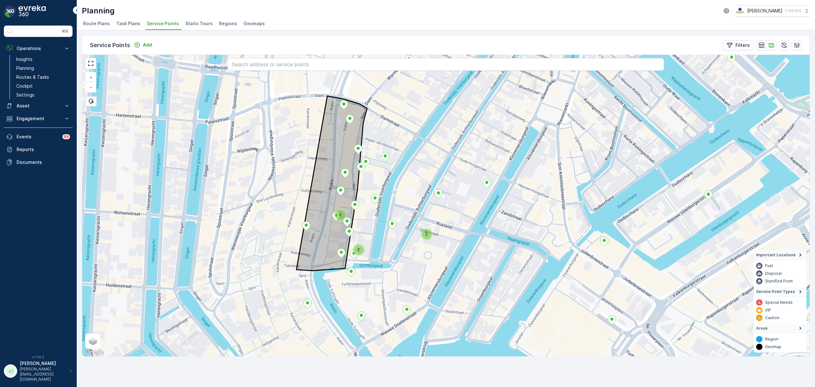
drag, startPoint x: 361, startPoint y: 239, endPoint x: 405, endPoint y: 238, distance: 44.0
click at [405, 238] on div "2 2 2 + − Satellite Roadmap Terrain Hybrid Leaflet Keyboard shortcuts Map Data …" at bounding box center [446, 205] width 728 height 301
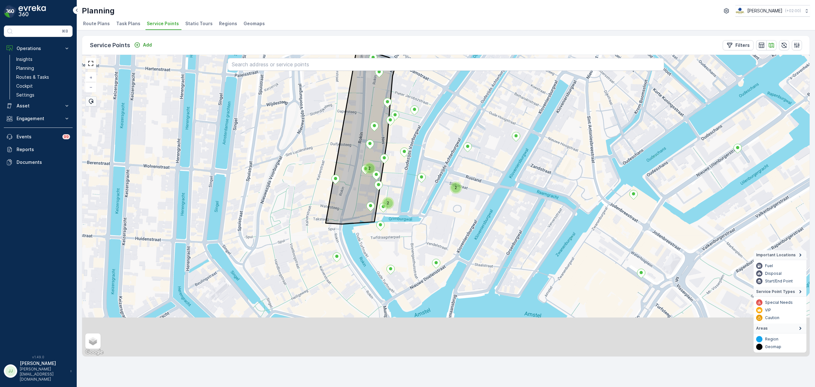
drag, startPoint x: 377, startPoint y: 301, endPoint x: 393, endPoint y: 255, distance: 48.8
click at [393, 255] on div "2 2 2 + − Satellite Roadmap Terrain Hybrid Leaflet Keyboard shortcuts Map Data …" at bounding box center [446, 205] width 728 height 301
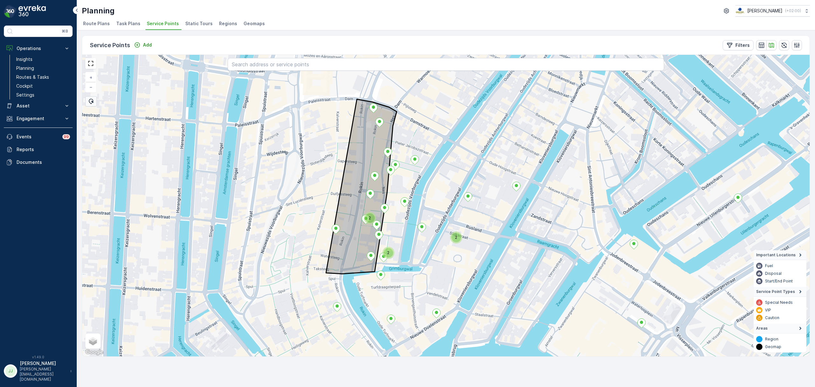
drag, startPoint x: 420, startPoint y: 301, endPoint x: 421, endPoint y: 315, distance: 14.4
click at [421, 315] on div "2 2 2 + − Satellite Roadmap Terrain Hybrid Leaflet Keyboard shortcuts Map Data …" at bounding box center [446, 205] width 728 height 301
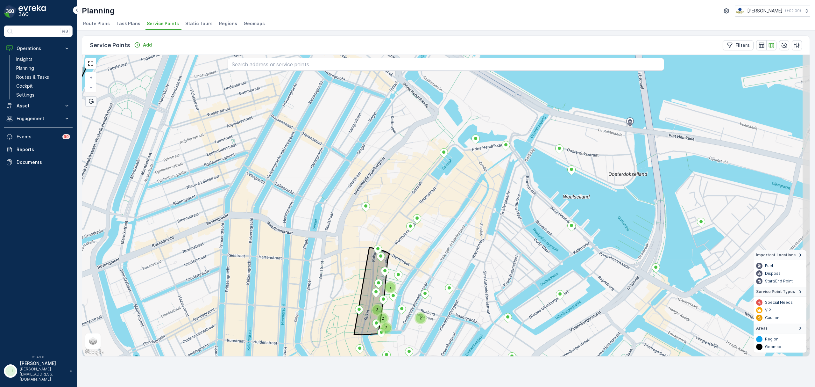
drag, startPoint x: 493, startPoint y: 194, endPoint x: 477, endPoint y: 223, distance: 33.7
click at [477, 223] on div "2 3 2 3 2 + − Satellite Roadmap Terrain Hybrid Leaflet Keyboard shortcuts Map D…" at bounding box center [446, 205] width 728 height 301
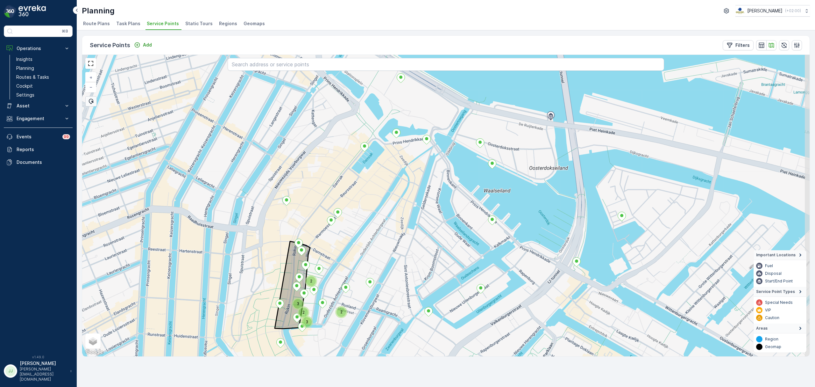
drag, startPoint x: 735, startPoint y: 212, endPoint x: 669, endPoint y: 208, distance: 65.7
click at [674, 210] on div "2 3 2 3 2 + − Satellite Roadmap Terrain Hybrid Leaflet Keyboard shortcuts Map D…" at bounding box center [446, 205] width 728 height 301
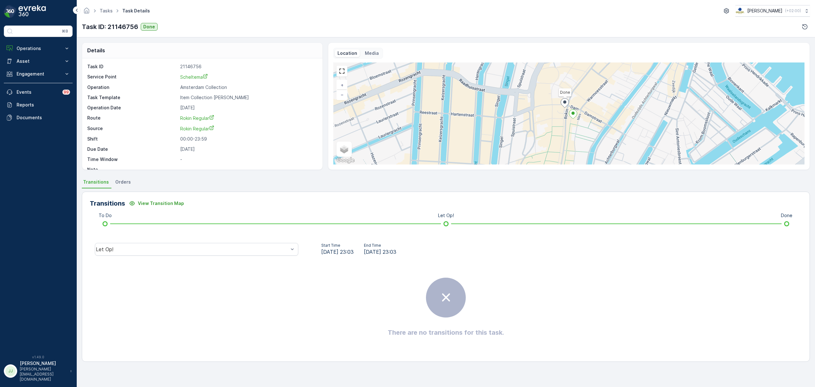
click at [186, 241] on div "Let Op!" at bounding box center [197, 249] width 214 height 20
drag, startPoint x: 186, startPoint y: 244, endPoint x: 180, endPoint y: 241, distance: 7.3
click at [186, 244] on div "Let Op!" at bounding box center [197, 249] width 204 height 13
click at [133, 201] on div "Done" at bounding box center [197, 201] width 196 height 6
